Goal: Task Accomplishment & Management: Use online tool/utility

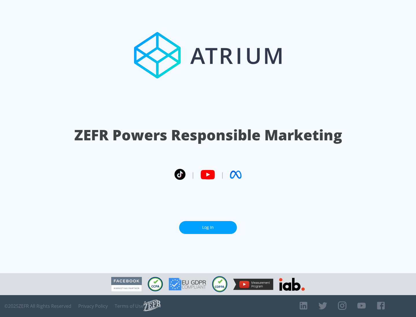
click at [208, 228] on link "Log In" at bounding box center [208, 227] width 58 height 13
